Goal: Task Accomplishment & Management: Manage account settings

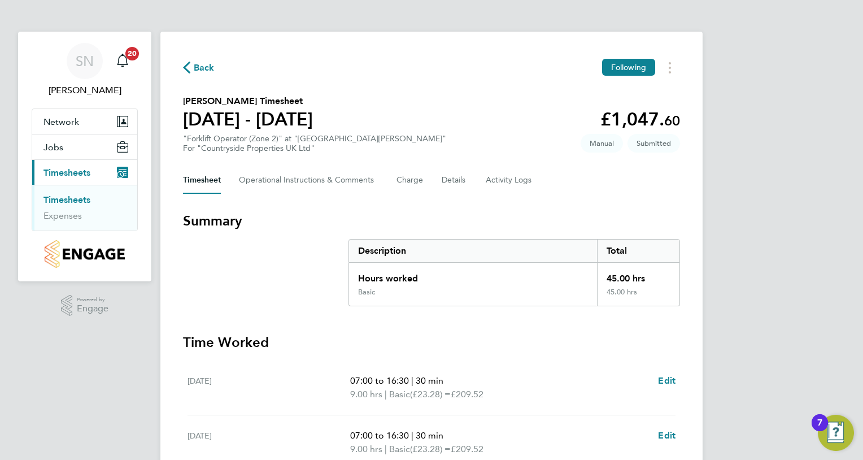
drag, startPoint x: 587, startPoint y: 353, endPoint x: 544, endPoint y: 384, distance: 53.0
click at [544, 384] on p "07:00 to 16:30 | 30 min" at bounding box center [499, 381] width 299 height 14
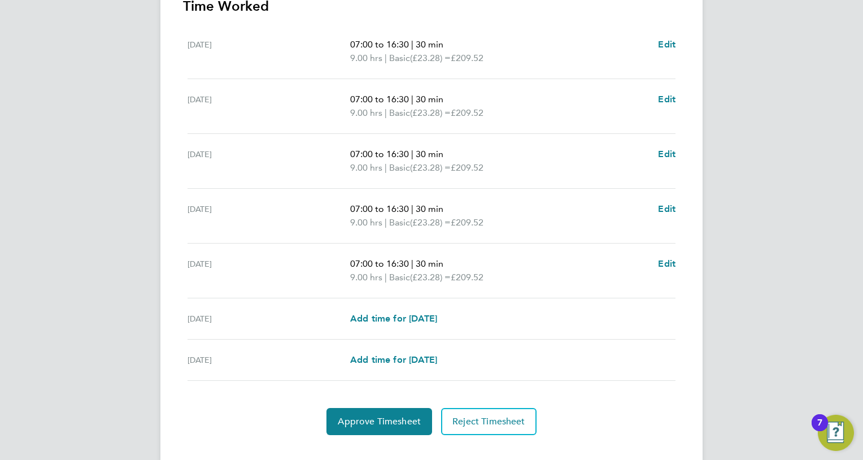
scroll to position [355, 0]
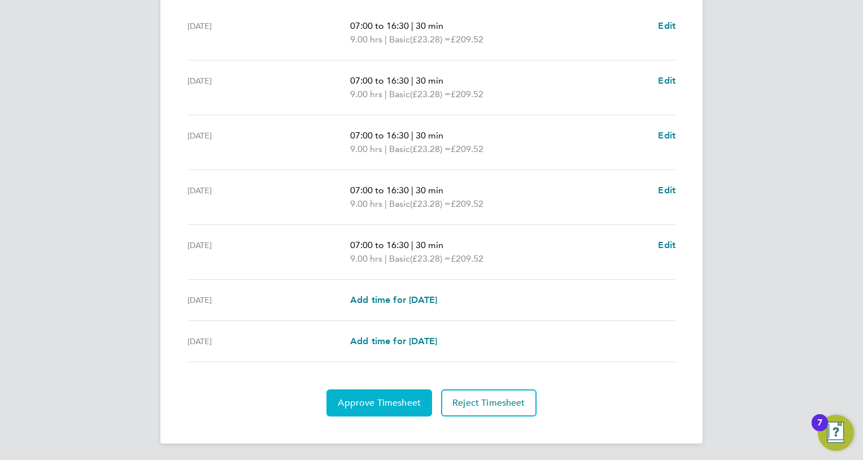
click at [374, 405] on span "Approve Timesheet" at bounding box center [379, 402] width 83 height 11
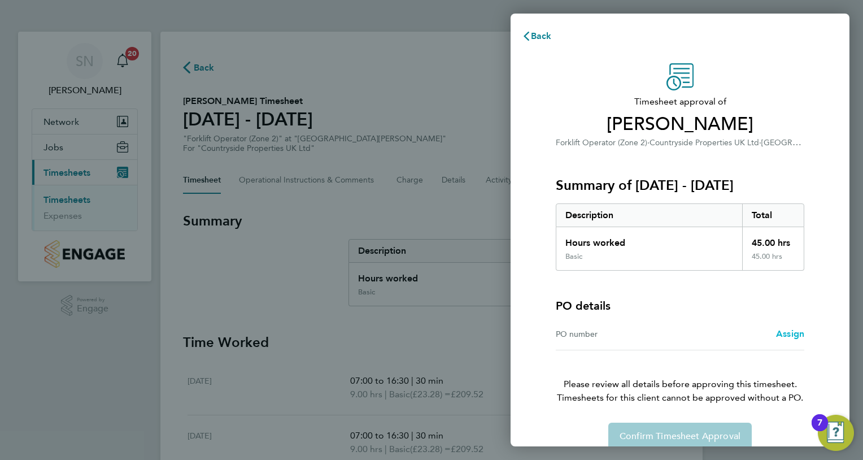
click at [786, 333] on span "Assign" at bounding box center [790, 333] width 28 height 11
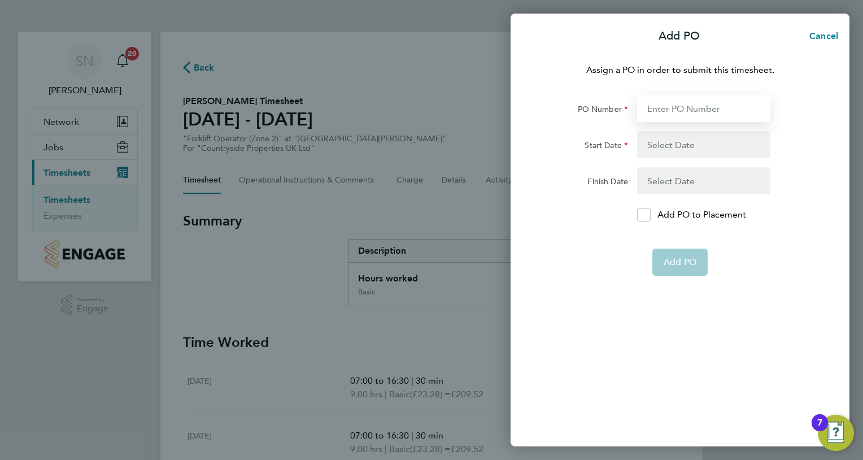
click at [673, 111] on input "PO Number" at bounding box center [703, 108] width 133 height 27
type input "M-EA002/00065"
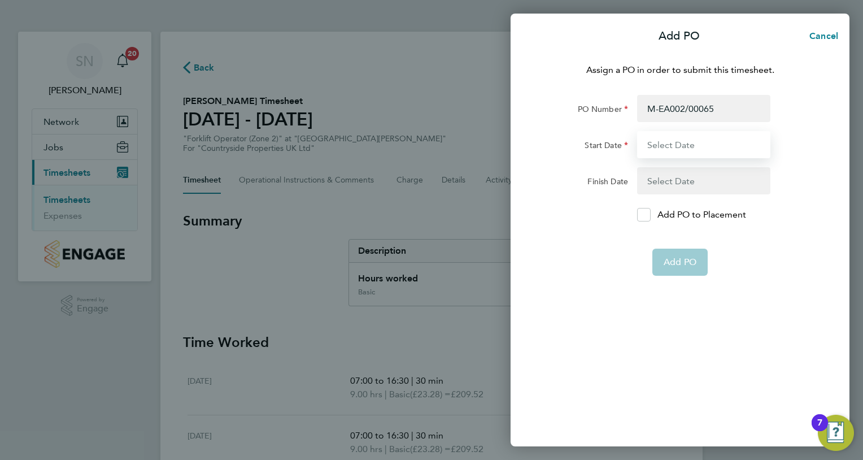
type input "[DATE]"
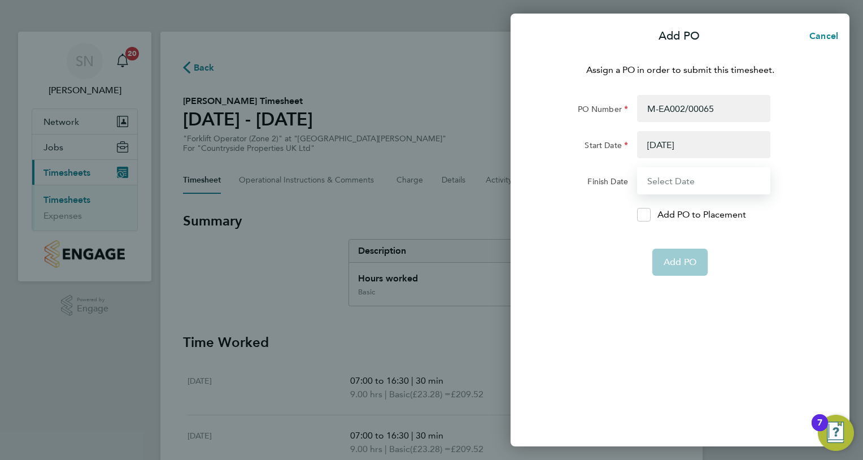
type input "[DATE]"
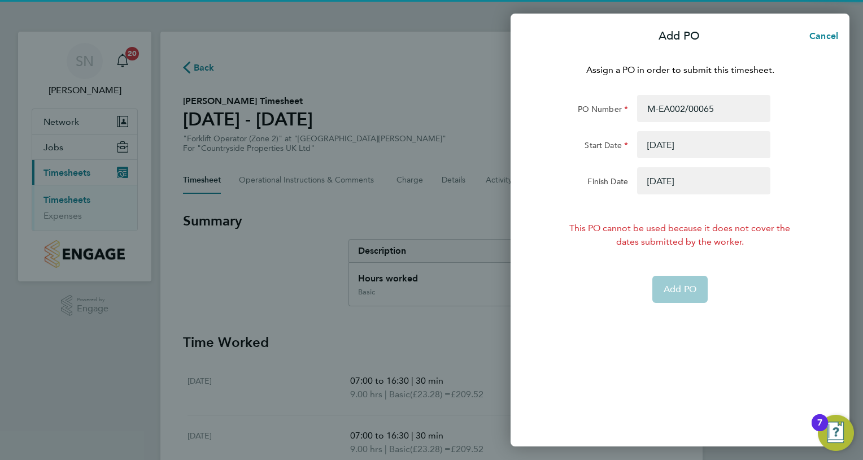
click at [678, 145] on button "button" at bounding box center [703, 144] width 133 height 27
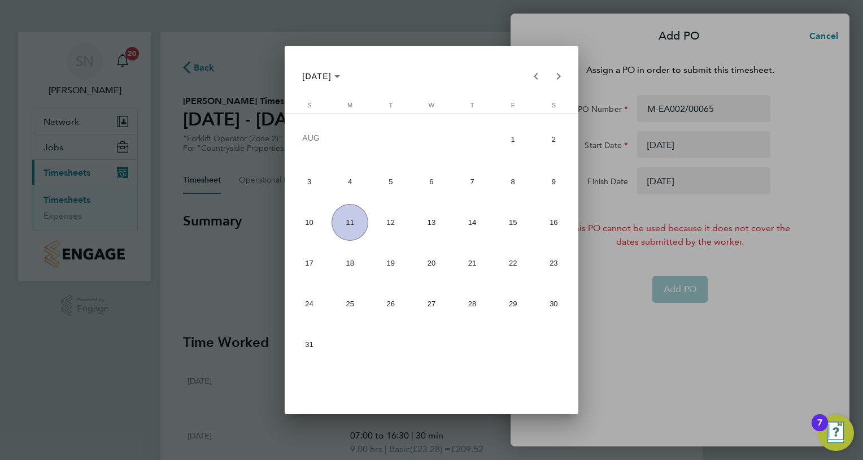
click at [351, 183] on span "4" at bounding box center [349, 181] width 37 height 37
type input "[DATE]"
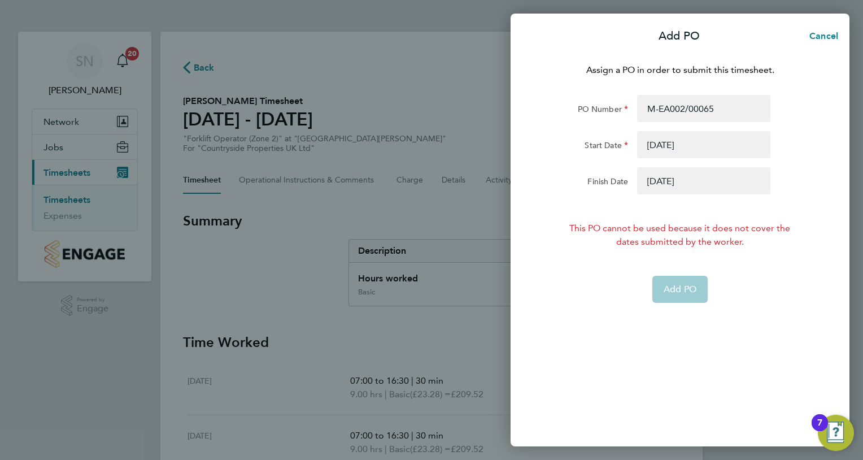
click at [654, 186] on button "button" at bounding box center [703, 180] width 133 height 27
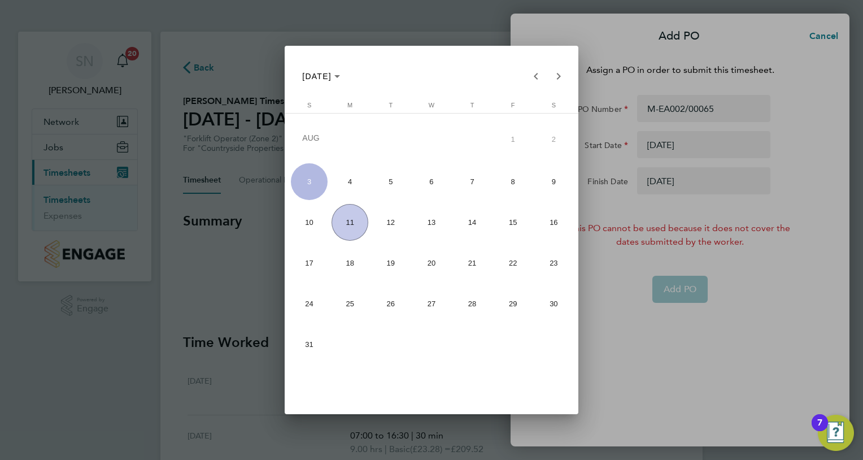
click at [307, 228] on span "10" at bounding box center [309, 222] width 37 height 37
type input "[DATE]"
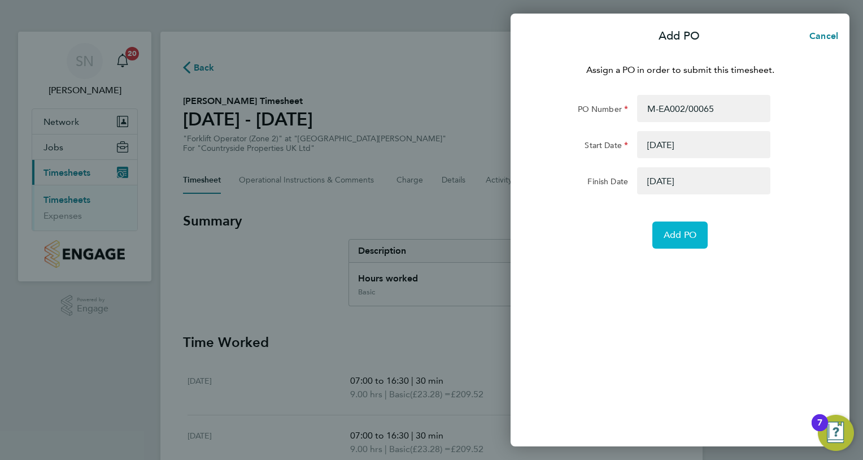
click at [680, 228] on button "Add PO" at bounding box center [679, 234] width 55 height 27
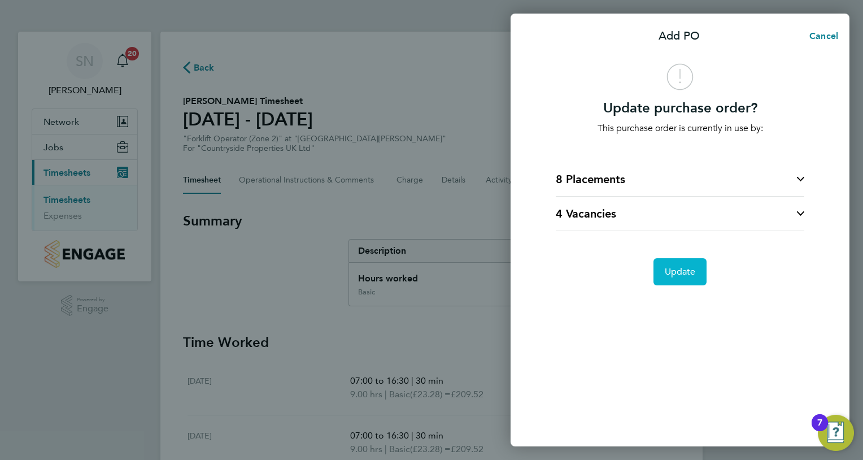
click at [679, 278] on button "Update" at bounding box center [680, 271] width 54 height 27
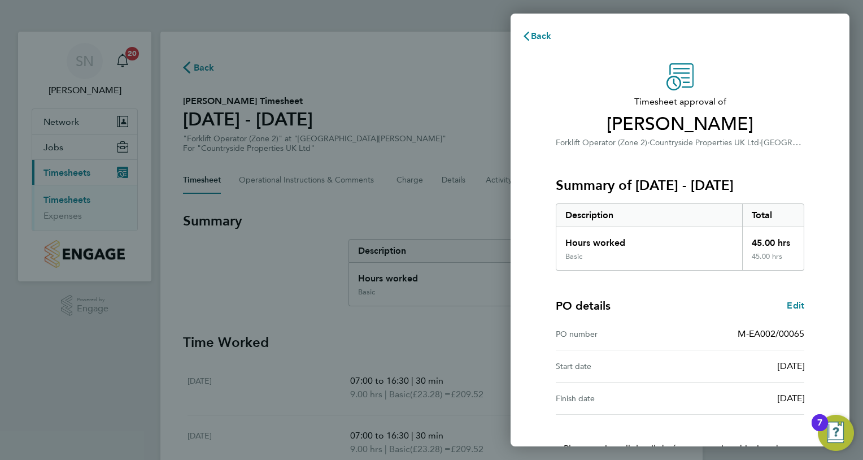
click at [680, 316] on div "PO details Edit PO number M-EA002/00065 Start date [DATE] Finish date [DATE]" at bounding box center [680, 342] width 248 height 144
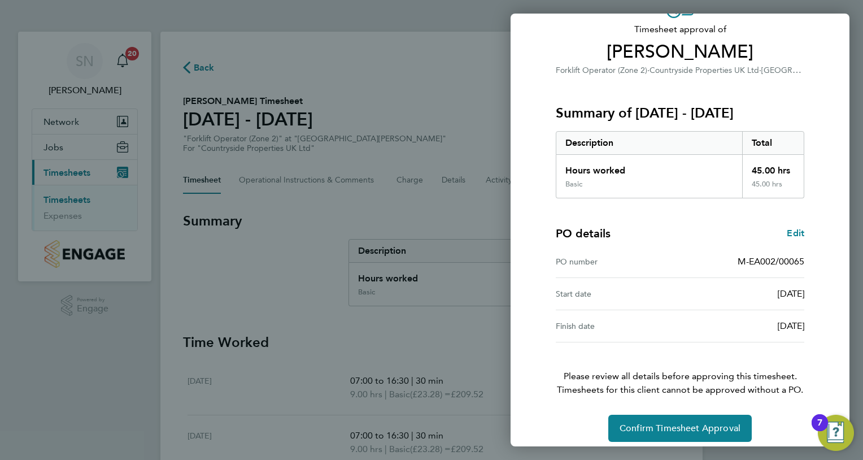
scroll to position [80, 0]
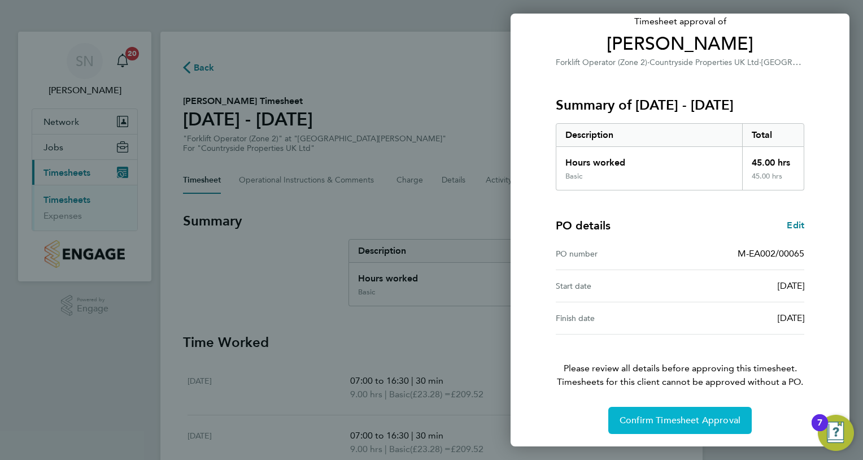
click at [673, 414] on span "Confirm Timesheet Approval" at bounding box center [679, 419] width 121 height 11
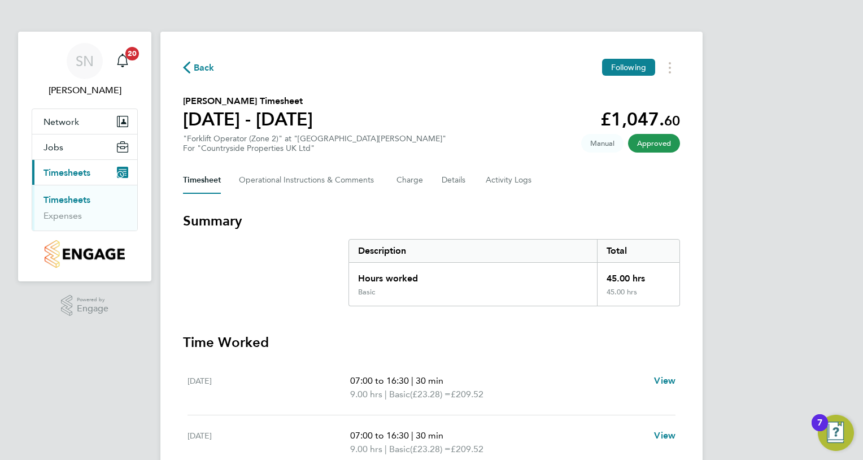
click at [66, 199] on link "Timesheets" at bounding box center [66, 199] width 47 height 11
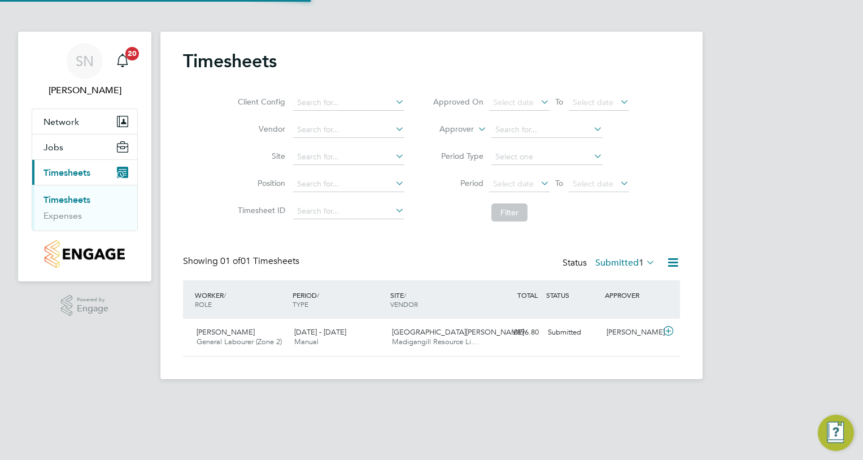
scroll to position [28, 98]
click at [228, 332] on span "[PERSON_NAME]" at bounding box center [225, 332] width 58 height 10
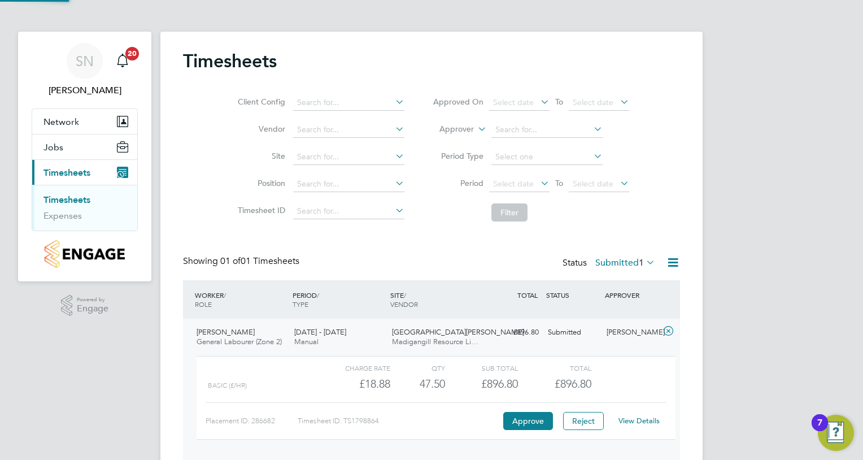
scroll to position [19, 110]
click at [525, 416] on button "Approve" at bounding box center [528, 421] width 50 height 18
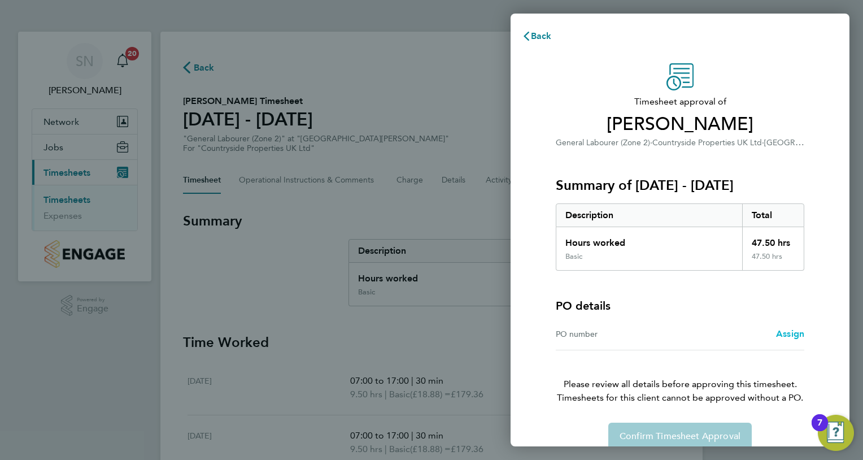
click at [788, 333] on span "Assign" at bounding box center [790, 333] width 28 height 11
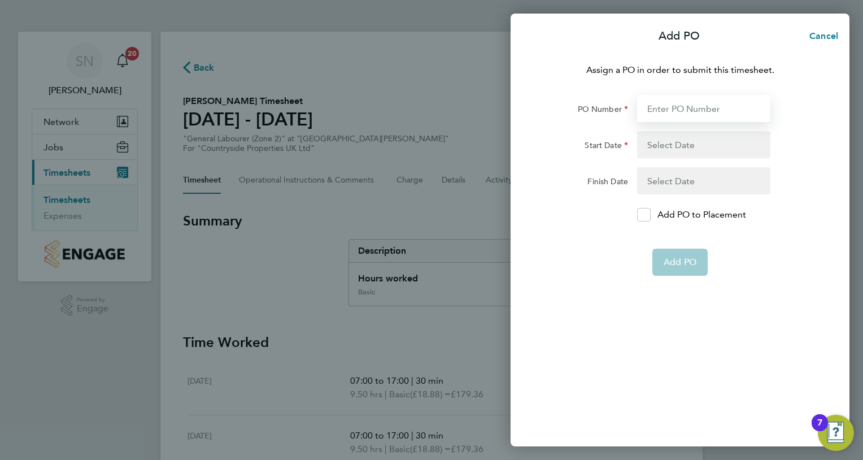
click at [660, 111] on input "PO Number" at bounding box center [703, 108] width 133 height 27
type input "M-EA002/00065"
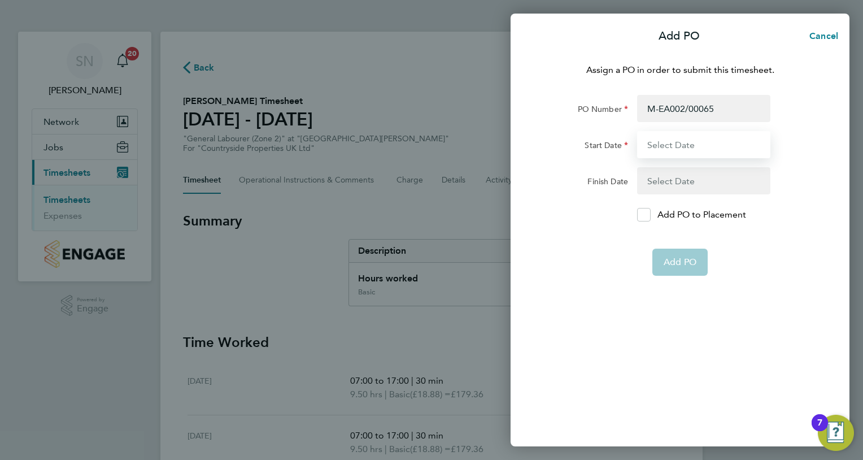
type input "[DATE]"
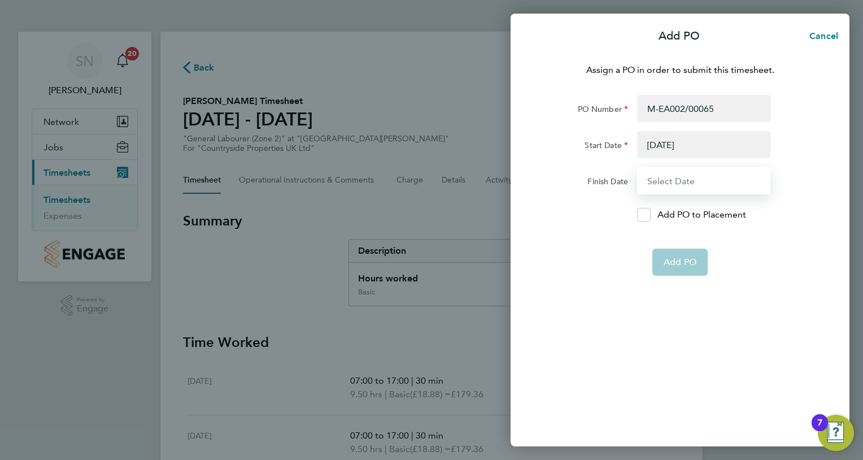
type input "[DATE]"
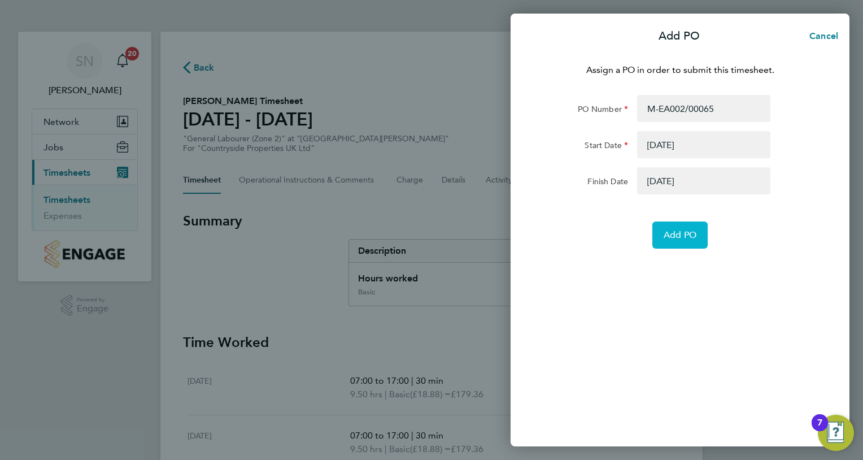
click at [674, 233] on span "Add PO" at bounding box center [679, 234] width 33 height 11
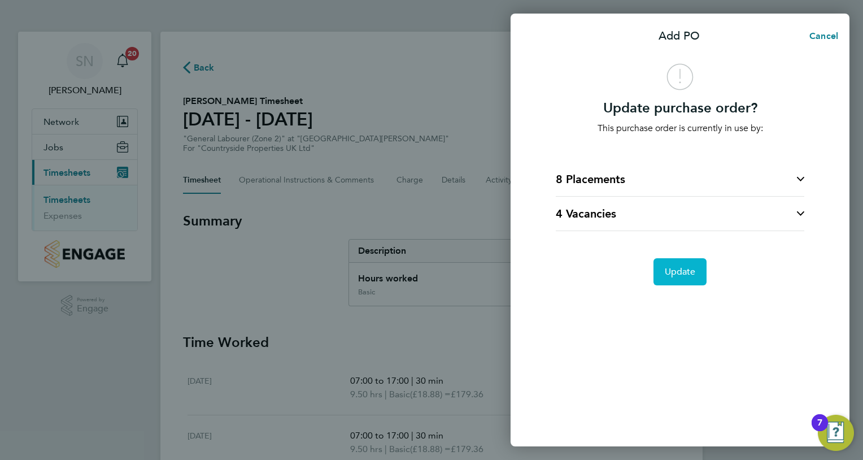
click at [676, 268] on span "Update" at bounding box center [680, 271] width 31 height 11
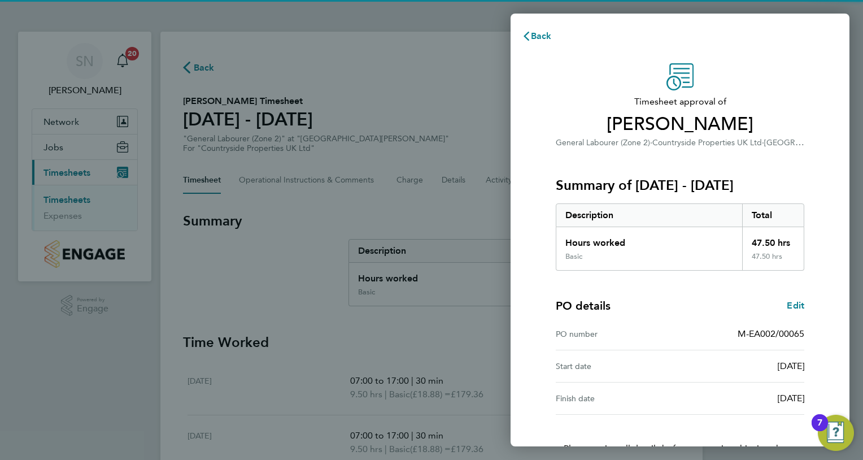
click at [692, 309] on div "PO details Edit" at bounding box center [680, 306] width 248 height 16
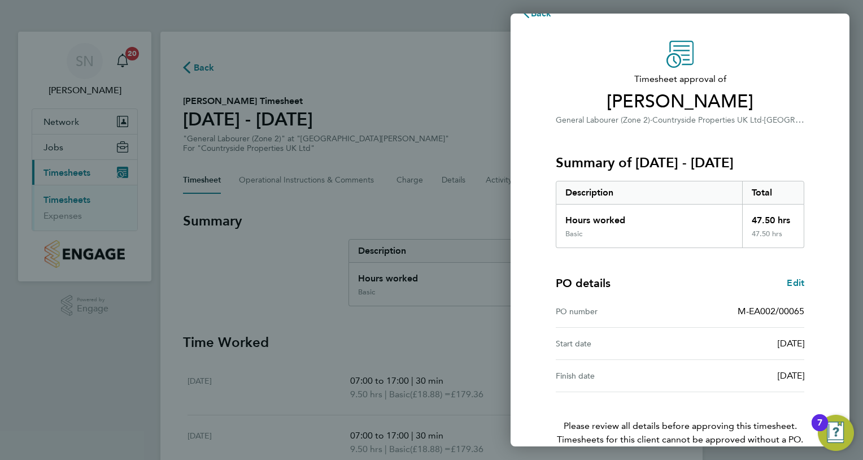
scroll to position [80, 0]
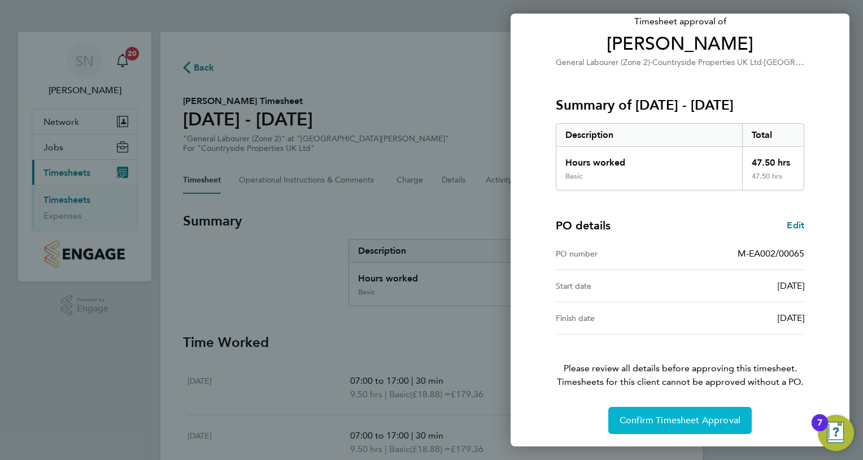
click at [675, 418] on span "Confirm Timesheet Approval" at bounding box center [679, 419] width 121 height 11
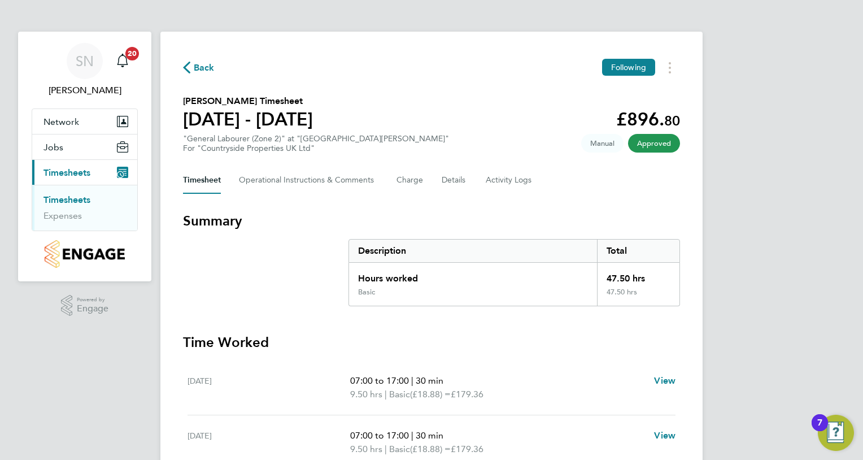
click at [140, 49] on app-nav-sections-wrapper "SN Simon Nichols Notifications 20 Applications: Network Team Members Sites Jobs…" at bounding box center [84, 157] width 133 height 250
click at [129, 53] on span "20" at bounding box center [132, 54] width 14 height 14
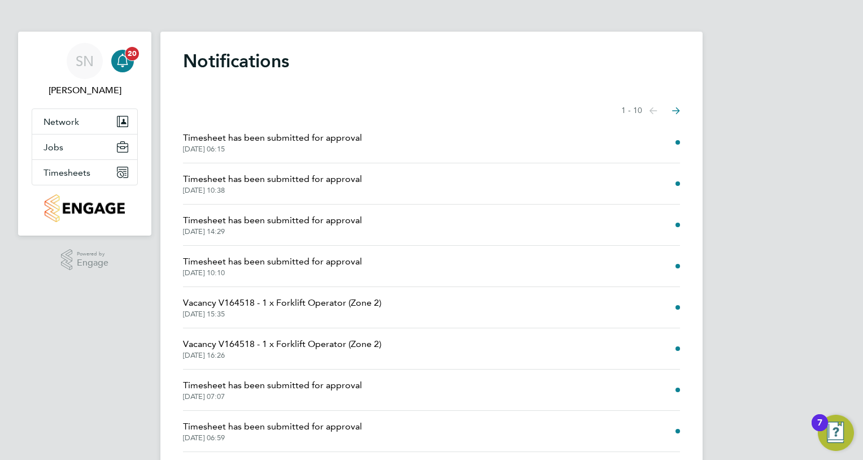
click at [126, 55] on span "20" at bounding box center [132, 54] width 14 height 14
click at [657, 109] on icon "Select page of notifications list" at bounding box center [653, 110] width 8 height 7
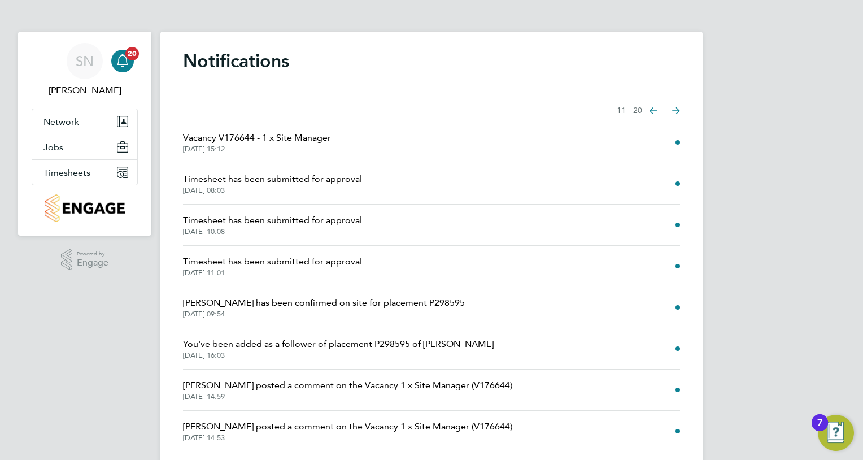
click at [657, 109] on icon "Select page of notifications list" at bounding box center [653, 110] width 8 height 7
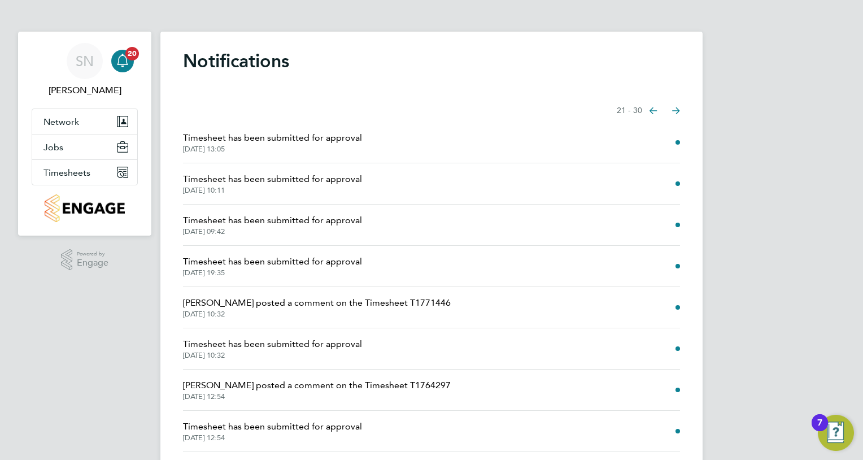
click at [657, 109] on icon "Select page of notifications list" at bounding box center [653, 110] width 8 height 7
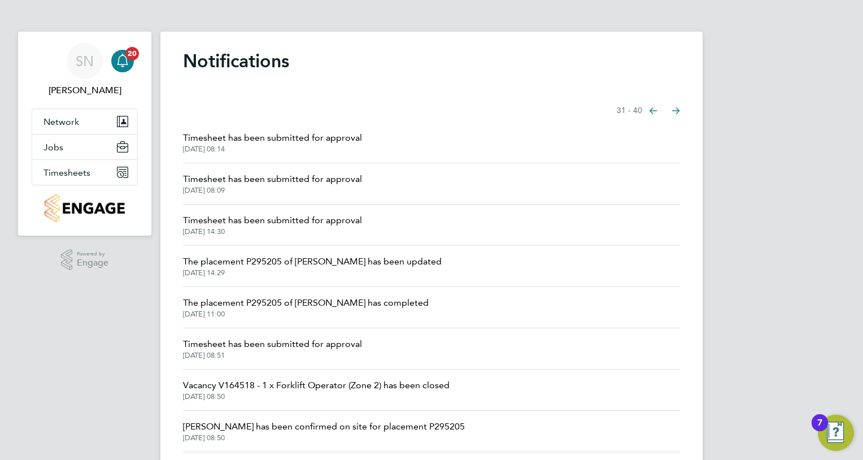
click at [657, 109] on icon "Select page of notifications list" at bounding box center [653, 110] width 8 height 7
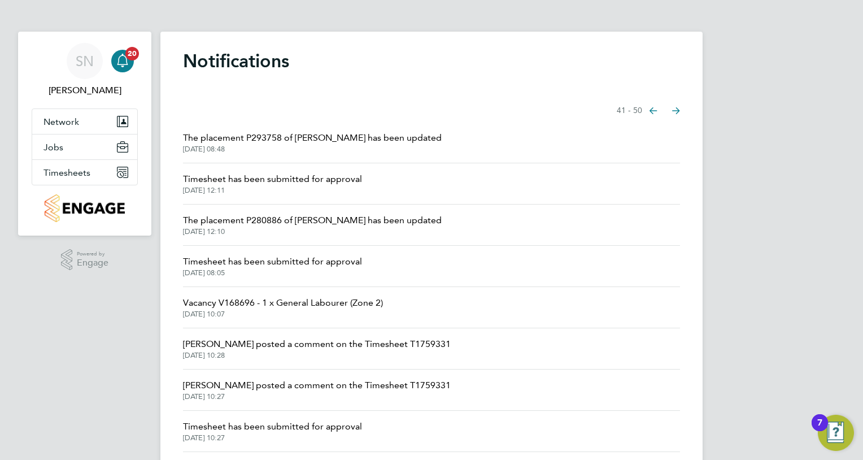
click at [651, 112] on icon "Select page of notifications list" at bounding box center [653, 110] width 8 height 7
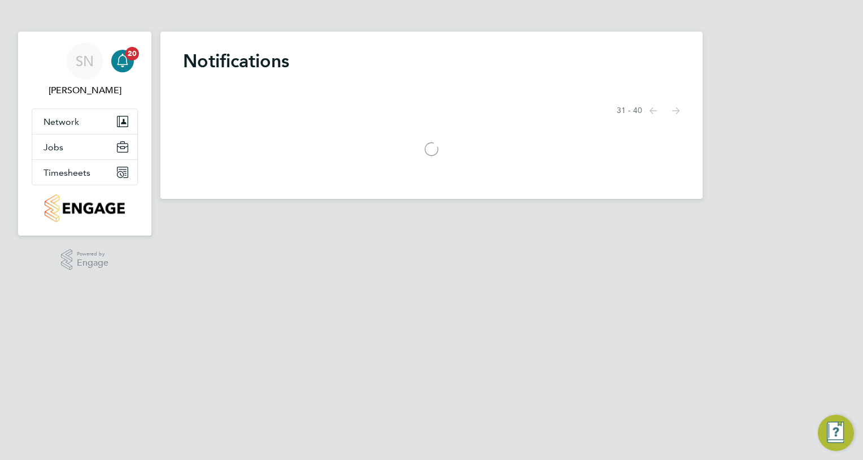
click at [651, 112] on icon "Select page of notifications list" at bounding box center [653, 110] width 8 height 7
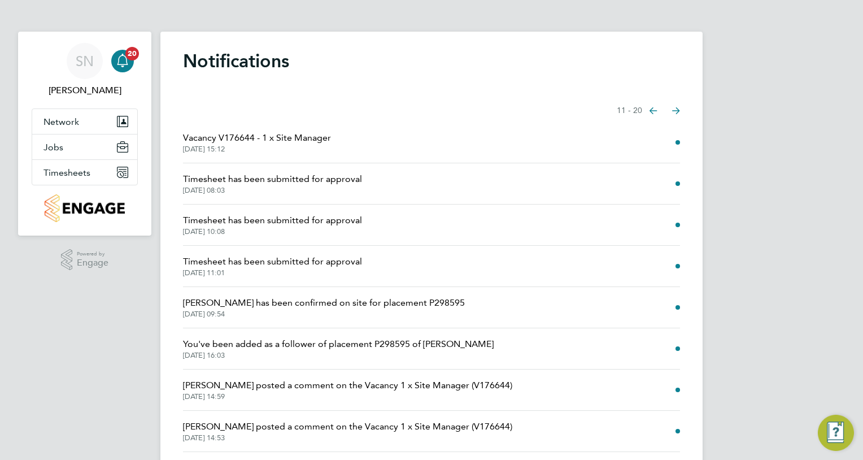
click at [651, 112] on icon "Select page of notifications list" at bounding box center [653, 110] width 8 height 7
